Goal: Task Accomplishment & Management: Manage account settings

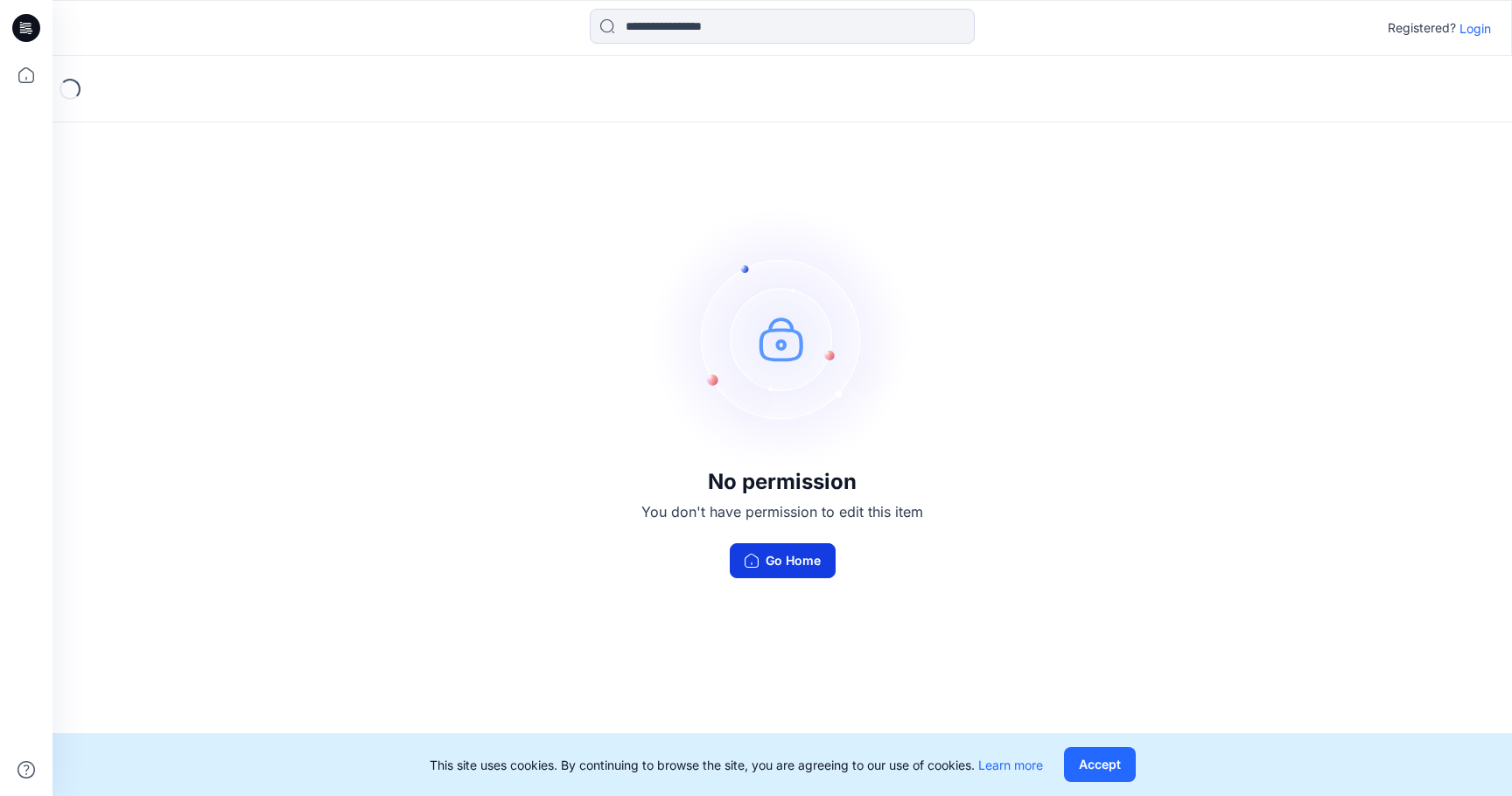
click at [806, 564] on button "Go Home" at bounding box center [782, 561] width 106 height 35
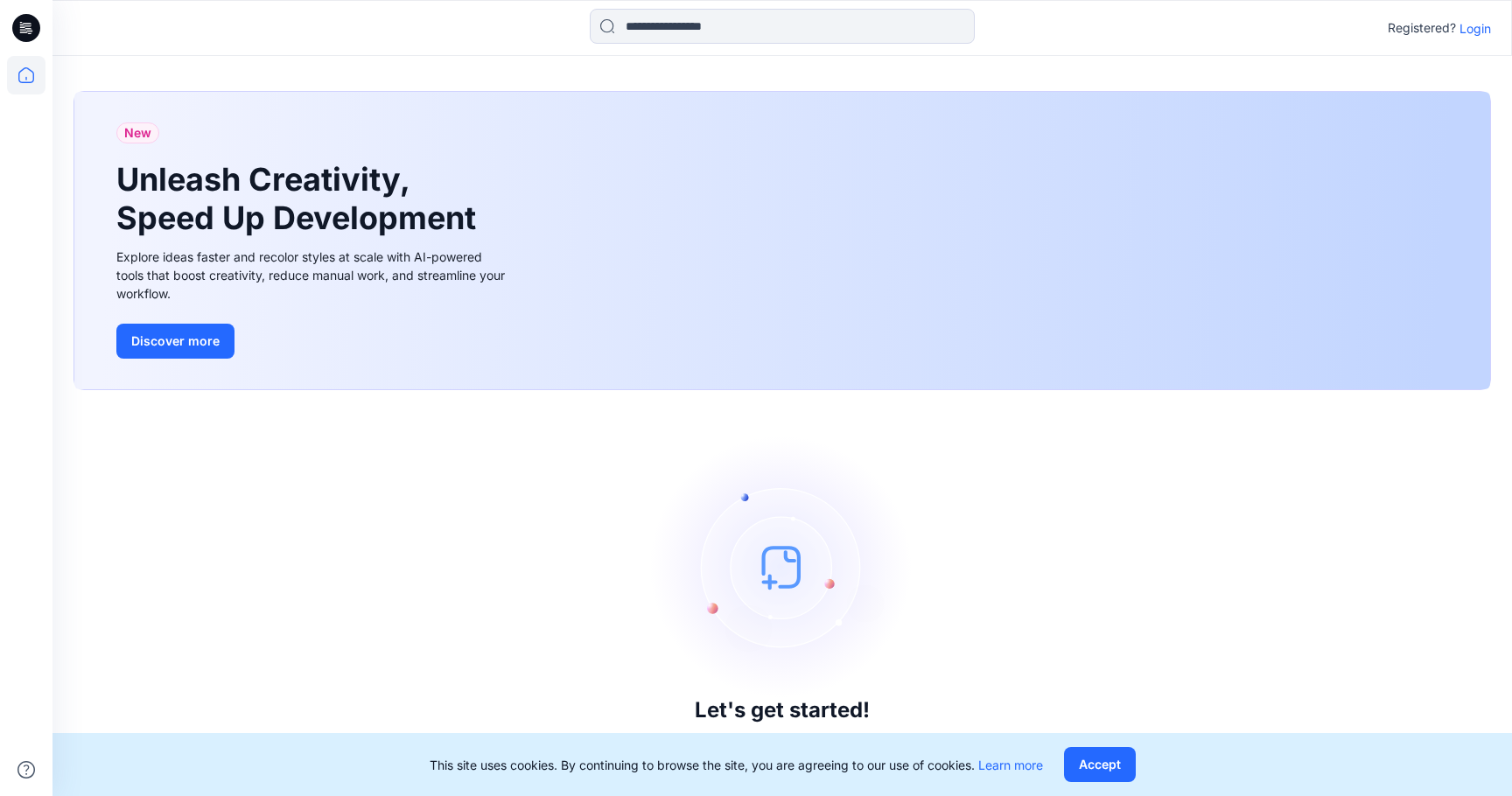
click at [1479, 32] on p "Login" at bounding box center [1475, 28] width 31 height 18
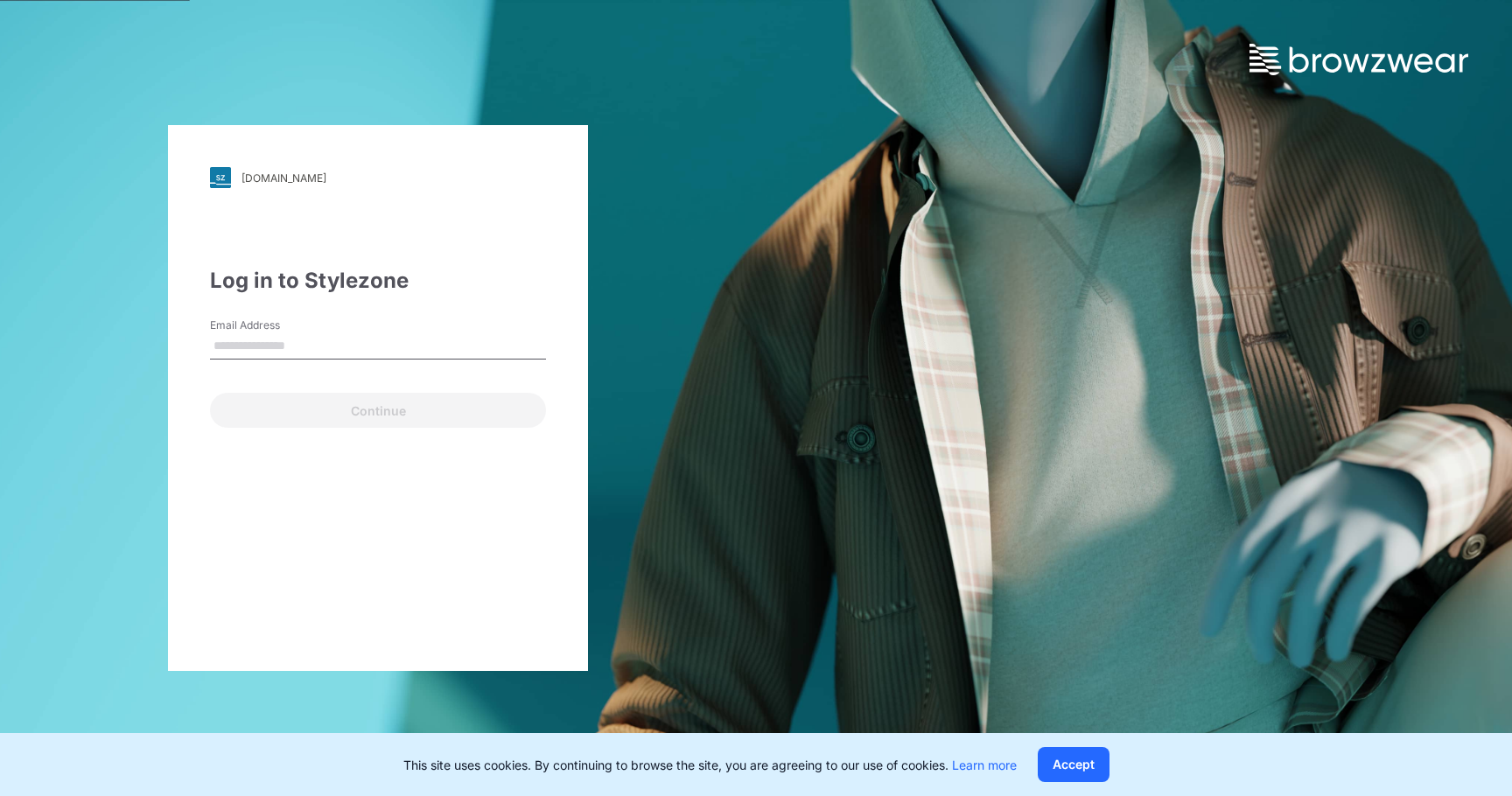
click at [389, 349] on input "Email Address" at bounding box center [378, 346] width 336 height 26
type input "**********"
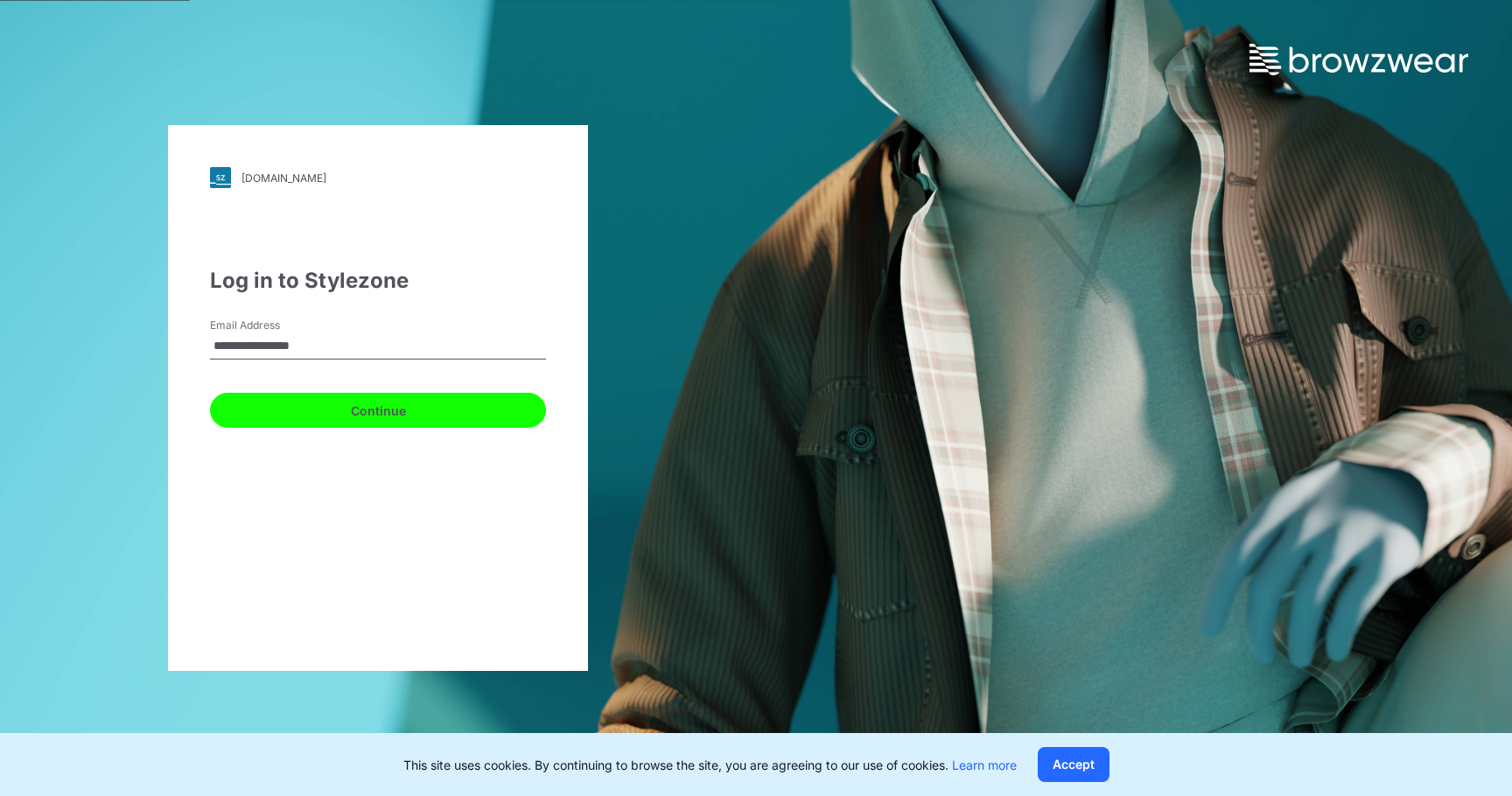
click at [372, 409] on button "Continue" at bounding box center [378, 410] width 336 height 35
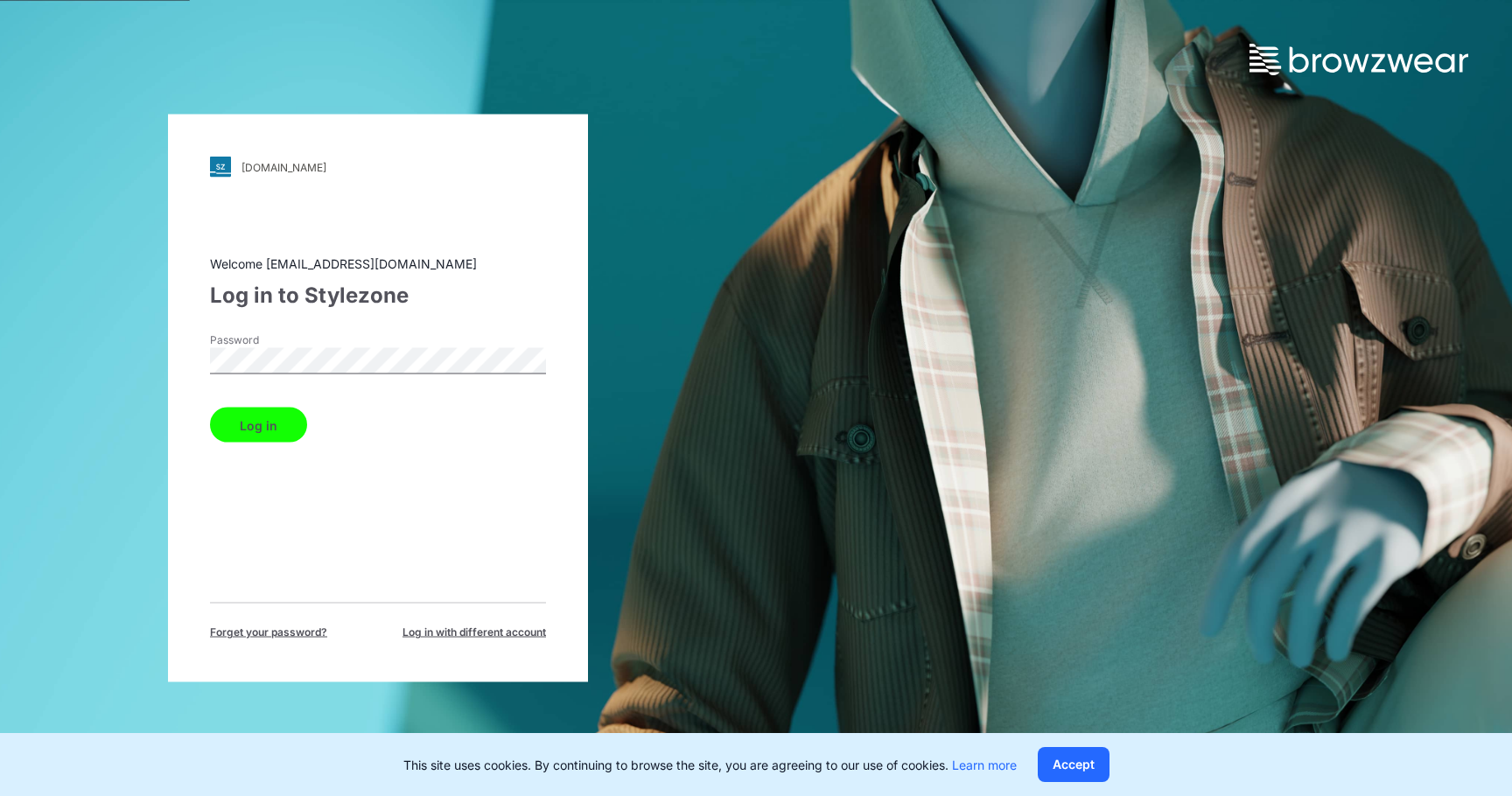
click at [256, 426] on button "Log in" at bounding box center [258, 426] width 97 height 35
